Goal: Navigation & Orientation: Understand site structure

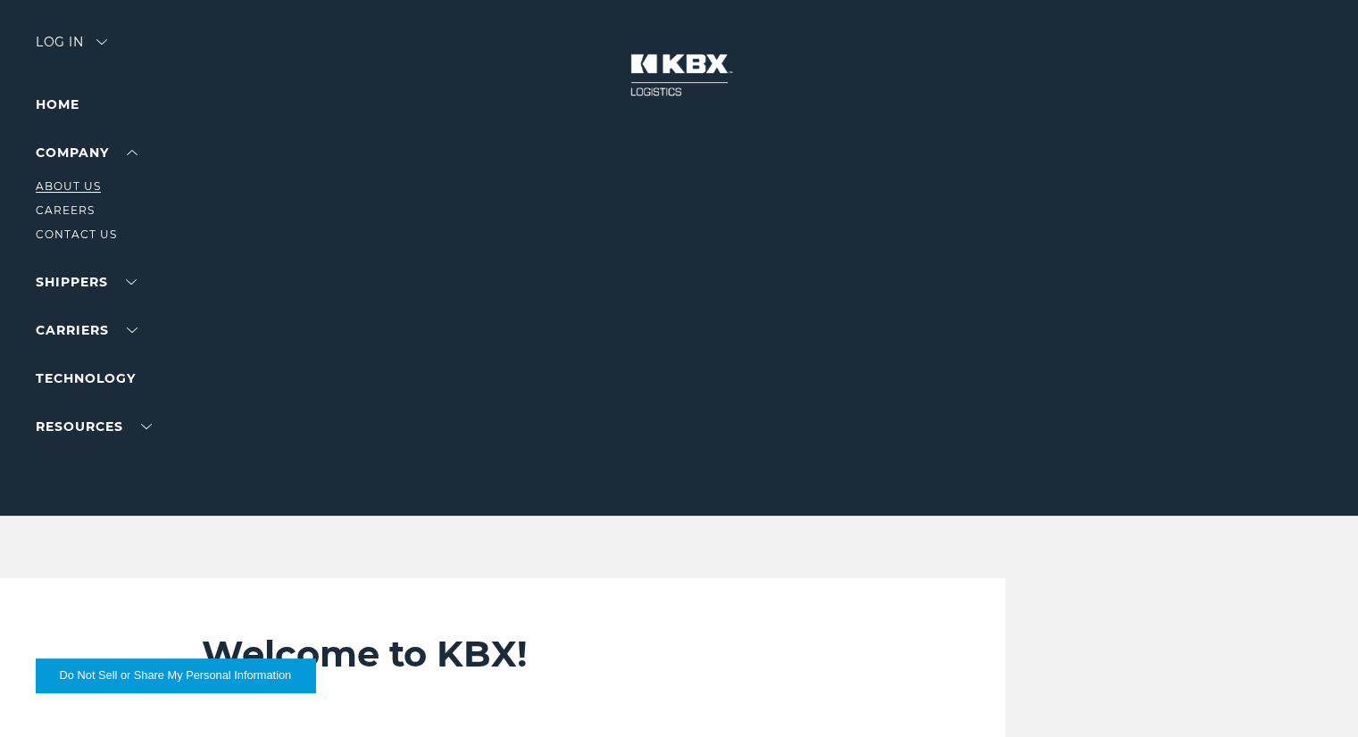
click at [80, 183] on link "About Us" at bounding box center [68, 185] width 65 height 13
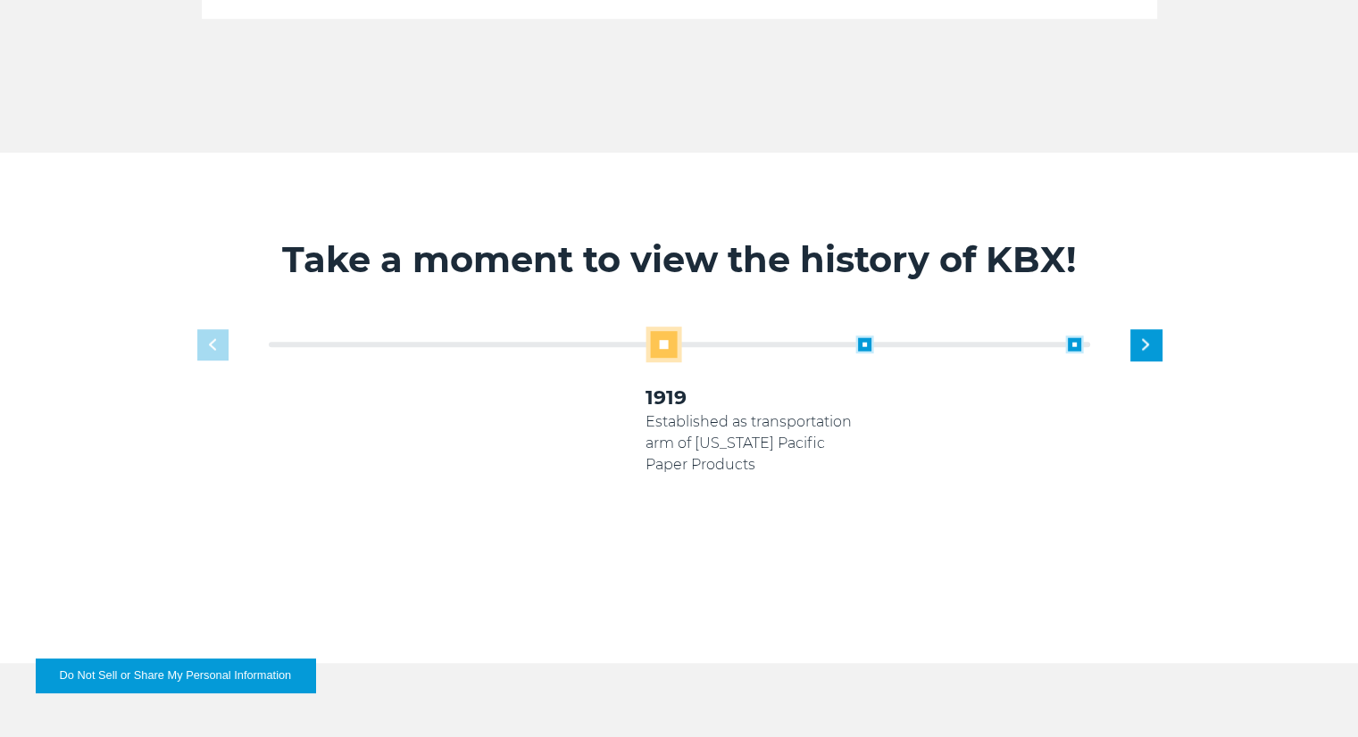
scroll to position [1071, 0]
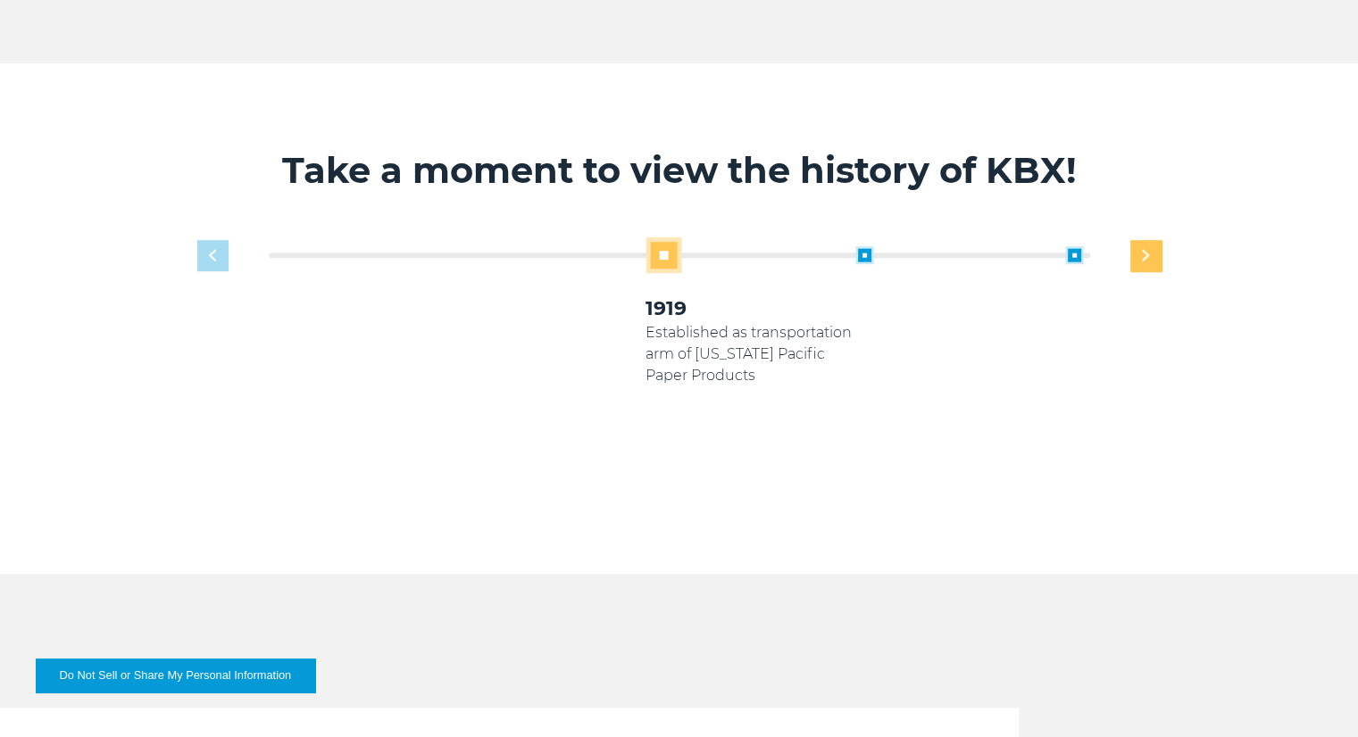
click at [1150, 258] on div "Next slide" at bounding box center [1145, 255] width 31 height 31
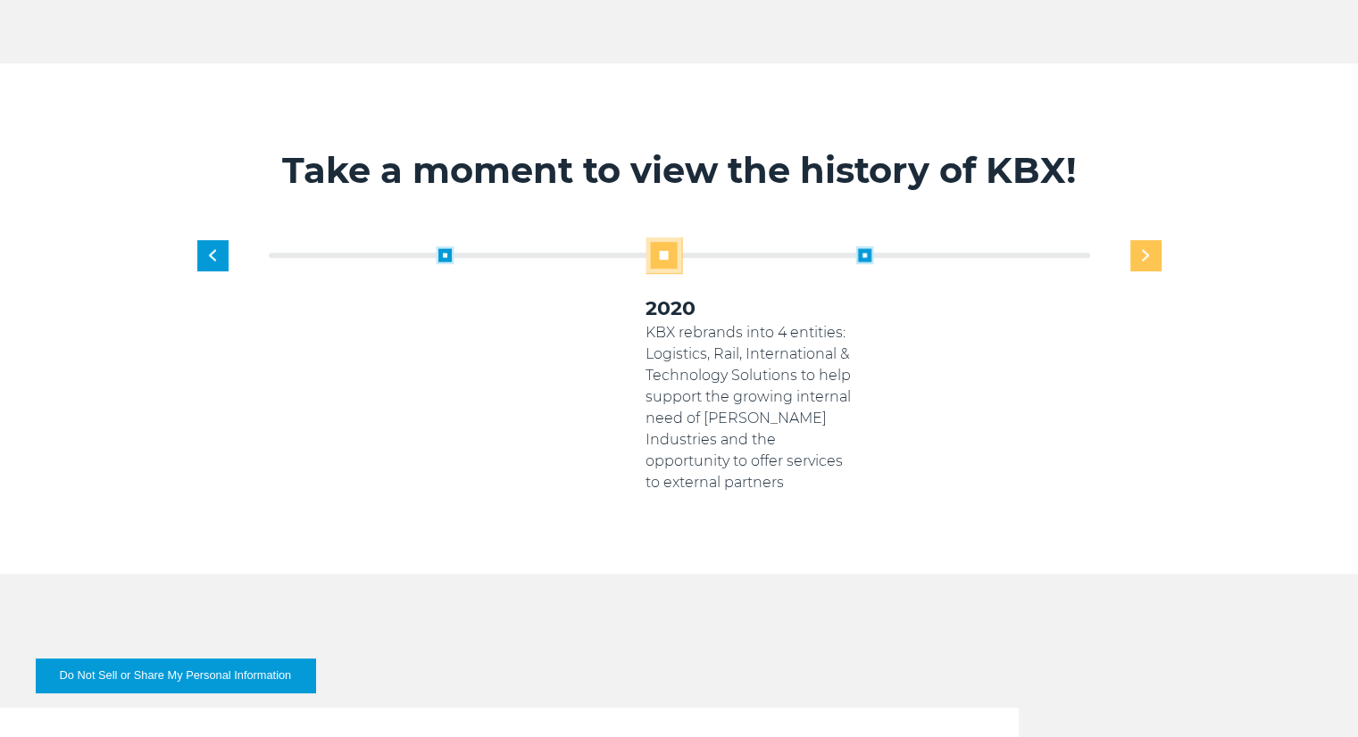
click at [1150, 258] on div "Next slide" at bounding box center [1145, 255] width 31 height 31
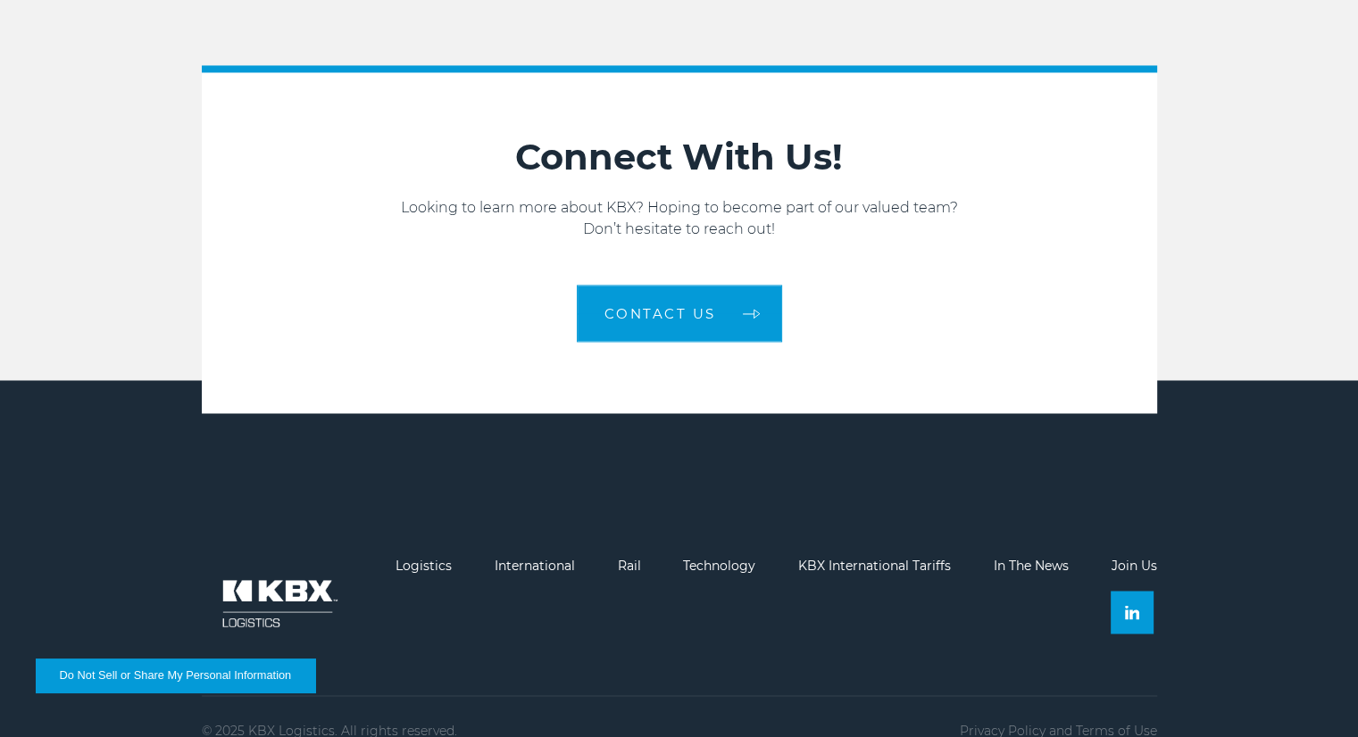
scroll to position [2827, 0]
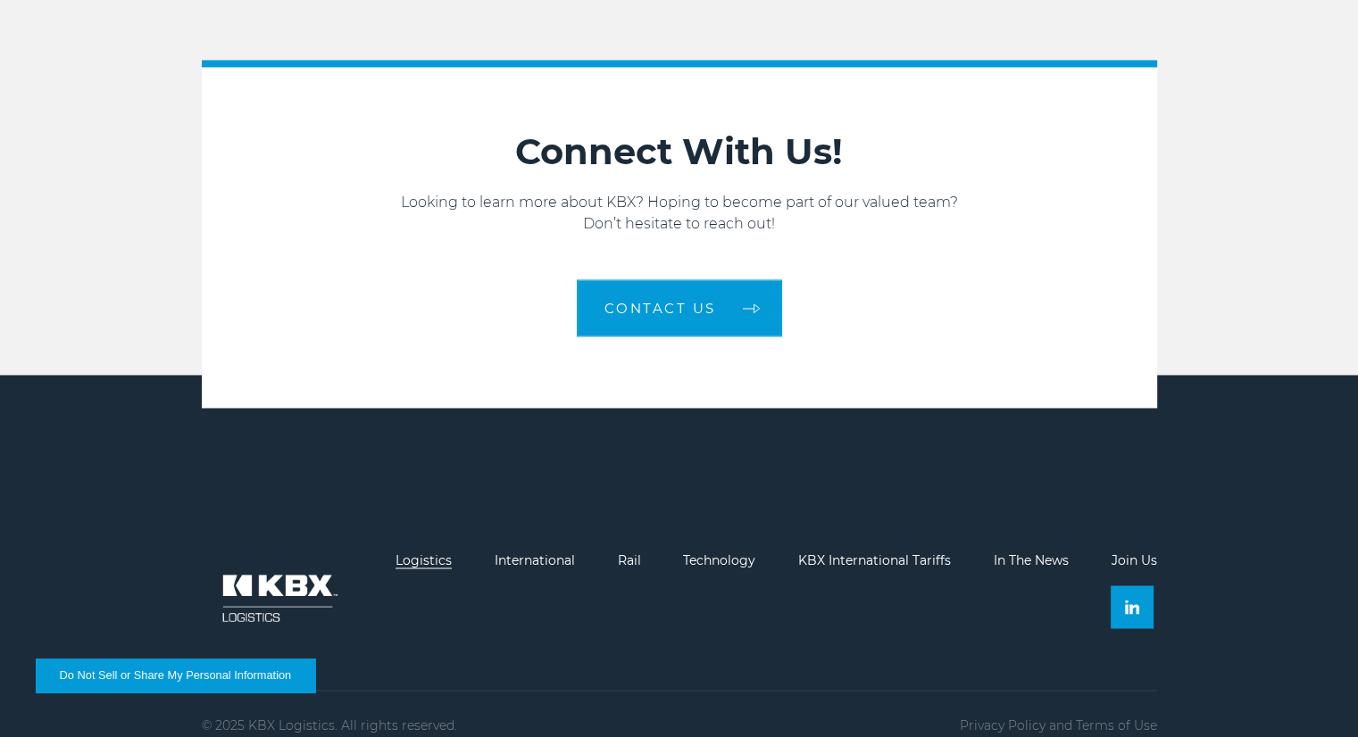
click at [421, 553] on link "Logistics" at bounding box center [423, 561] width 56 height 16
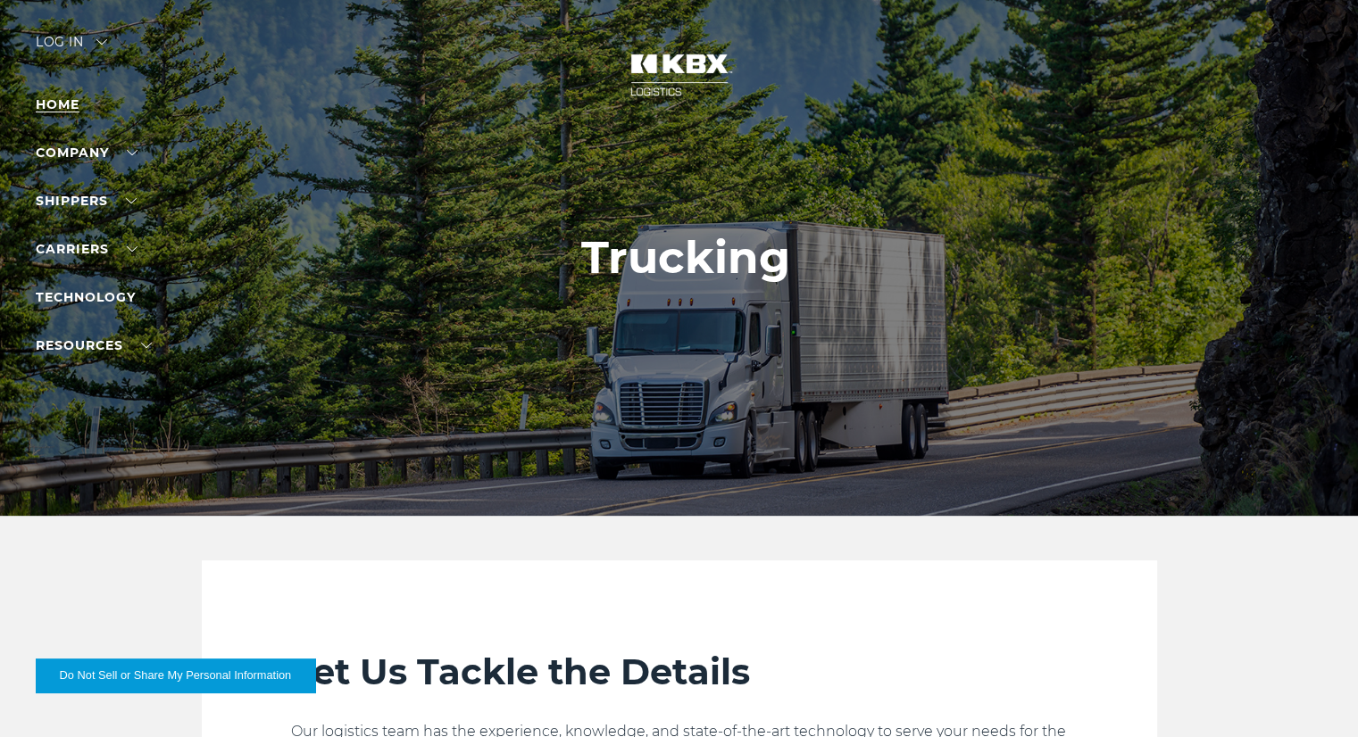
click at [61, 104] on link "Home" at bounding box center [58, 104] width 44 height 16
